Goal: Transaction & Acquisition: Purchase product/service

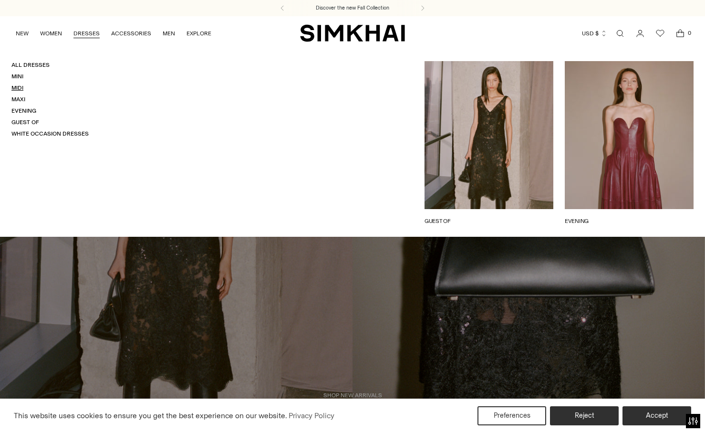
click at [21, 87] on link "Midi" at bounding box center [17, 87] width 12 height 7
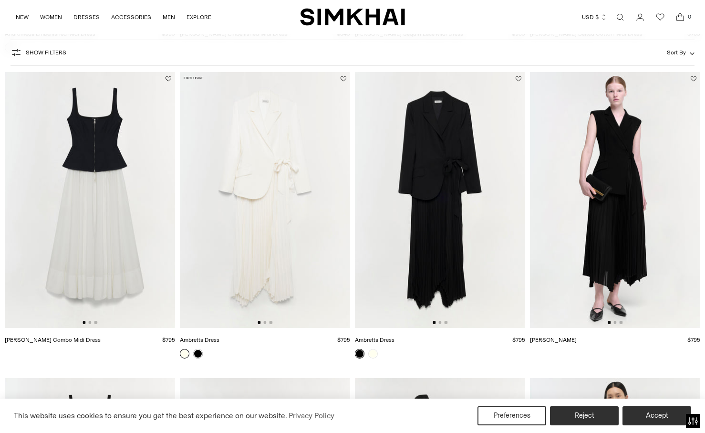
scroll to position [1584, 0]
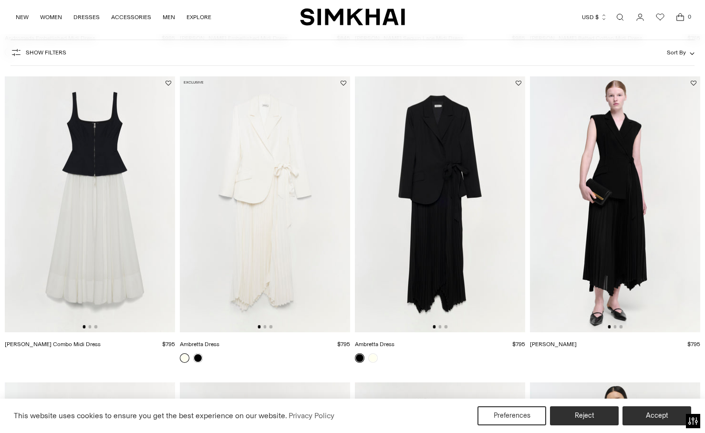
click at [91, 329] on img at bounding box center [90, 204] width 170 height 256
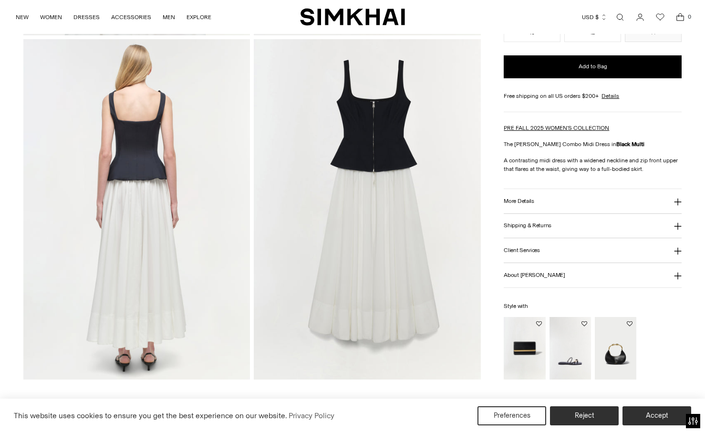
scroll to position [726, 0]
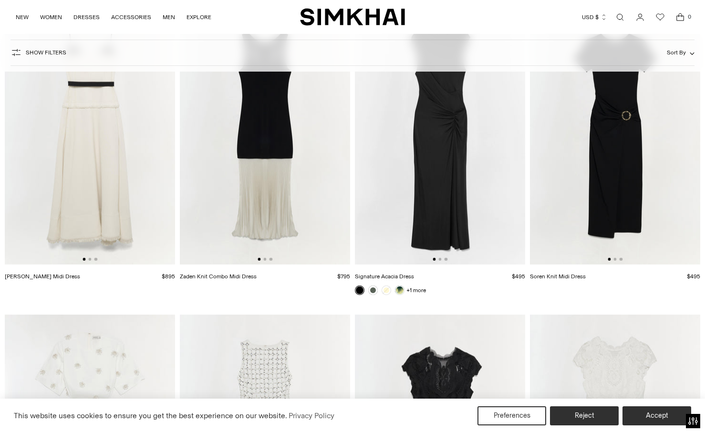
scroll to position [3813, 0]
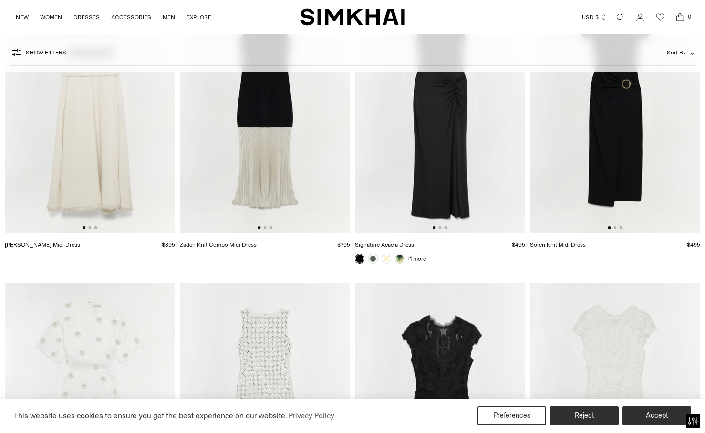
click at [97, 135] on img at bounding box center [90, 106] width 170 height 256
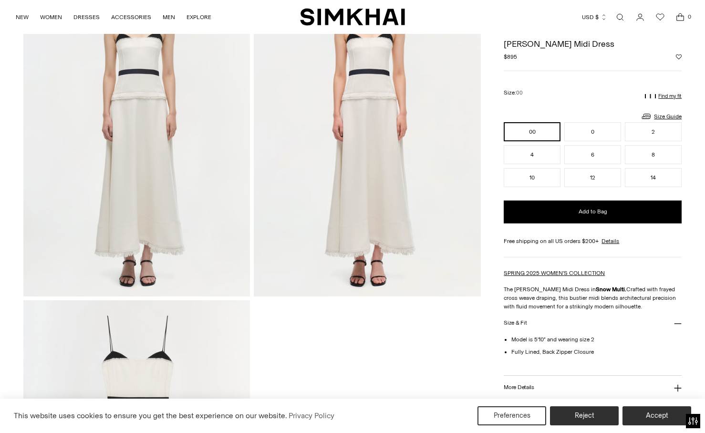
scroll to position [801, 0]
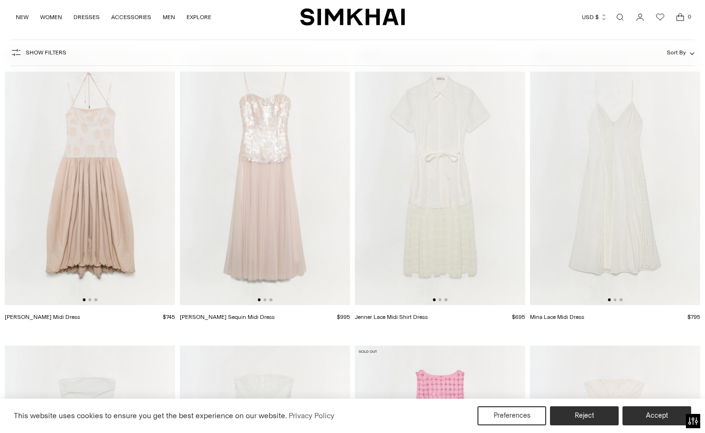
scroll to position [5545, 0]
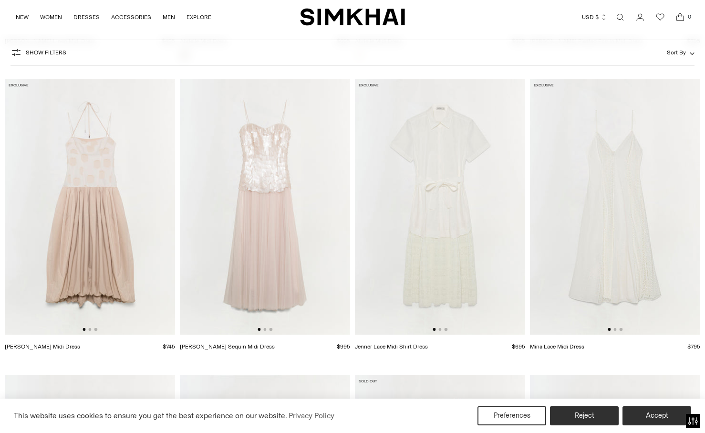
click at [227, 348] on link "Maxine Sequin Midi Dress" at bounding box center [227, 346] width 95 height 7
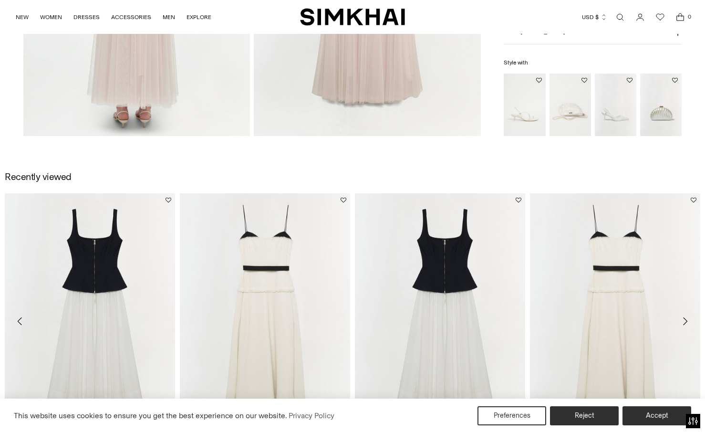
scroll to position [998, 0]
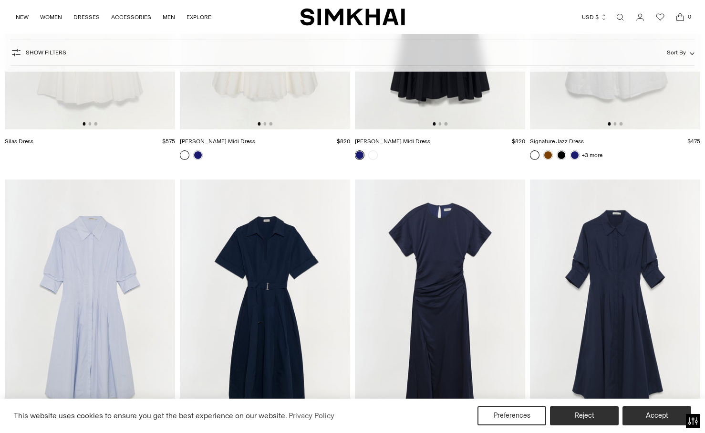
scroll to position [5155, 0]
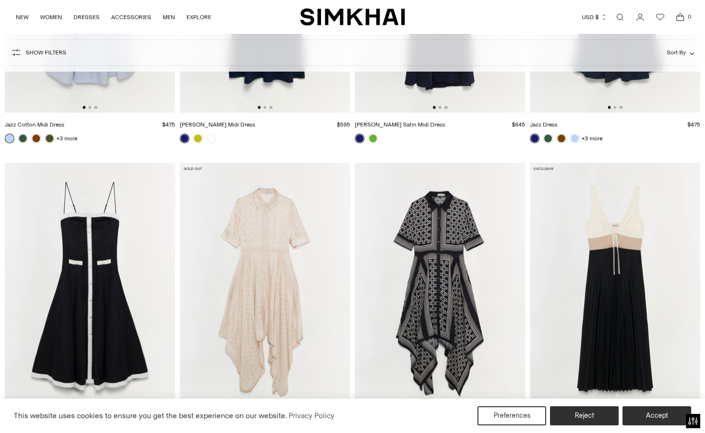
click at [600, 253] on img at bounding box center [615, 291] width 170 height 256
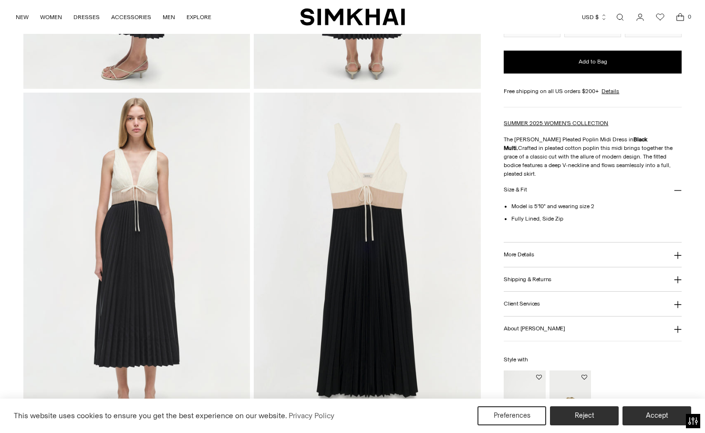
scroll to position [661, 0]
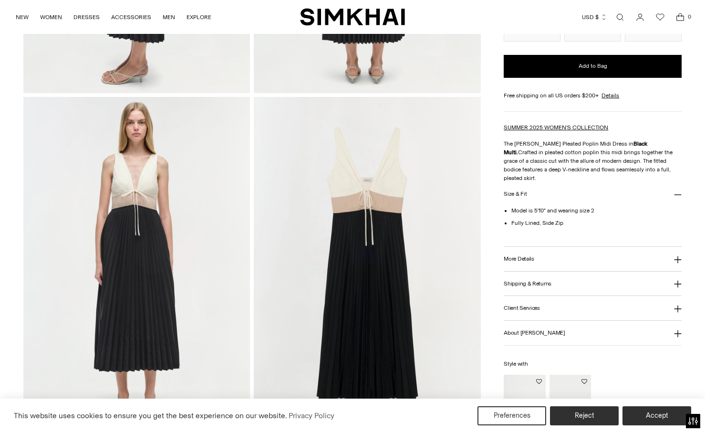
click at [201, 209] on img at bounding box center [136, 267] width 227 height 340
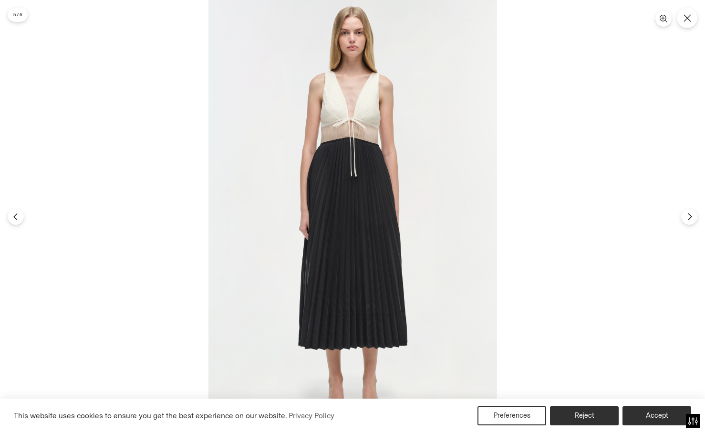
click at [367, 134] on img at bounding box center [352, 216] width 289 height 433
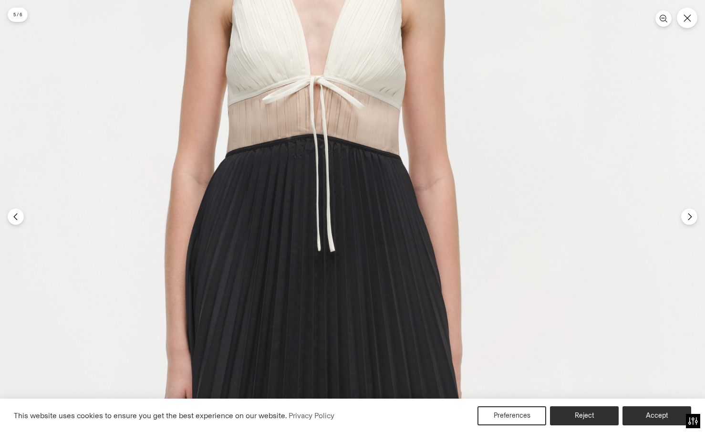
click at [612, 191] on img at bounding box center [322, 371] width 865 height 1298
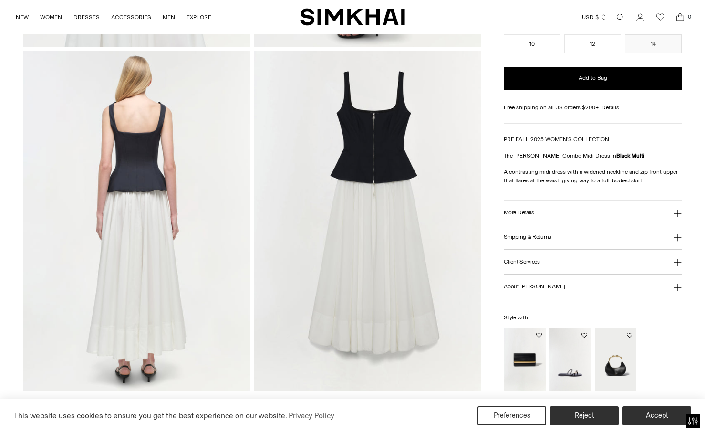
scroll to position [706, 0]
